Goal: Information Seeking & Learning: Learn about a topic

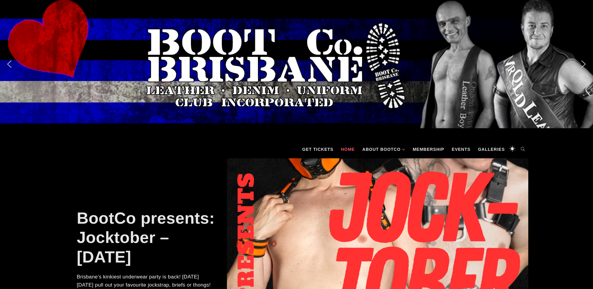
click at [584, 65] on img "next arrow" at bounding box center [584, 64] width 10 height 10
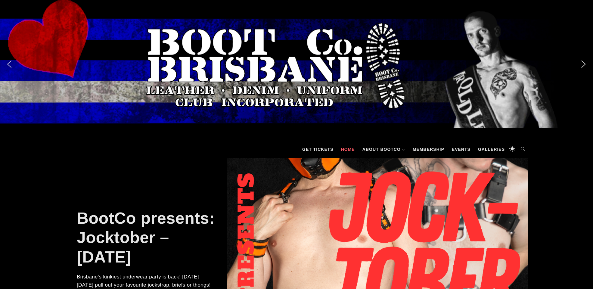
click at [584, 64] on img "next arrow" at bounding box center [584, 64] width 10 height 10
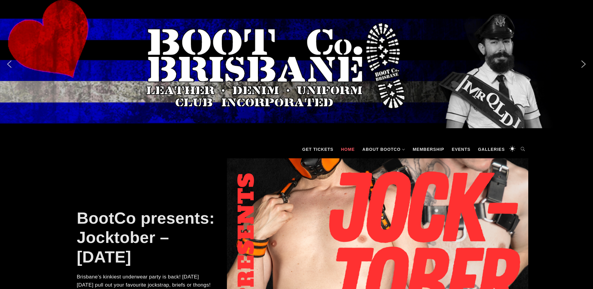
click at [584, 64] on img "next arrow" at bounding box center [584, 64] width 10 height 10
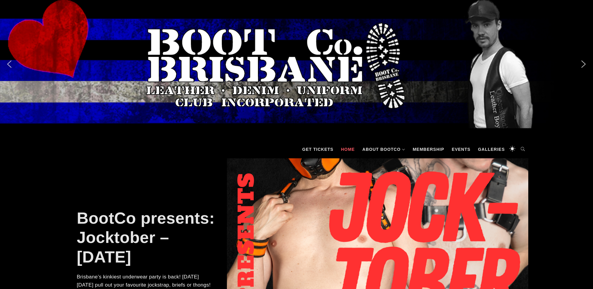
click at [584, 64] on img "next arrow" at bounding box center [584, 64] width 10 height 10
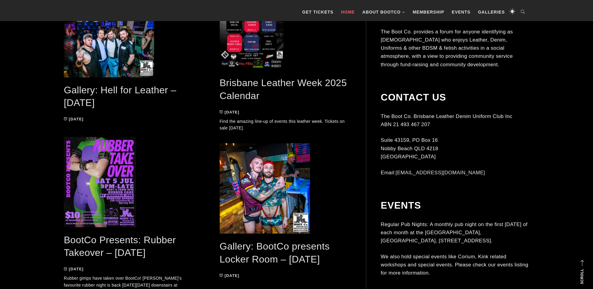
scroll to position [1023, 0]
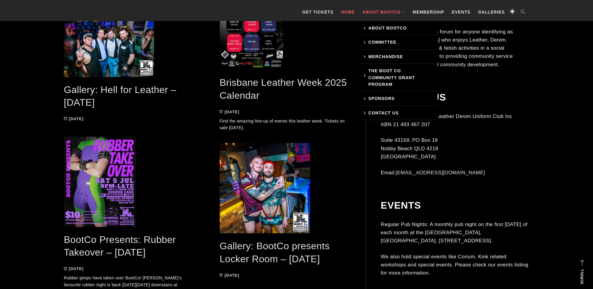
click at [398, 11] on link "About BootCo" at bounding box center [383, 12] width 49 height 18
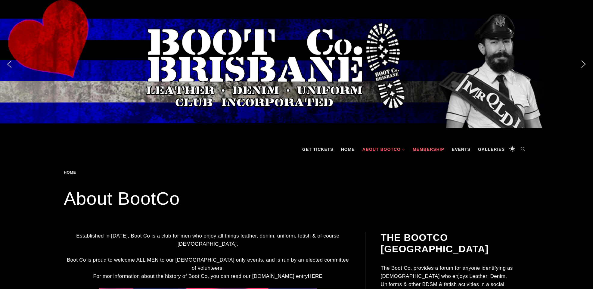
click at [444, 150] on link "Membership" at bounding box center [429, 149] width 38 height 18
